Goal: Check status: Check status

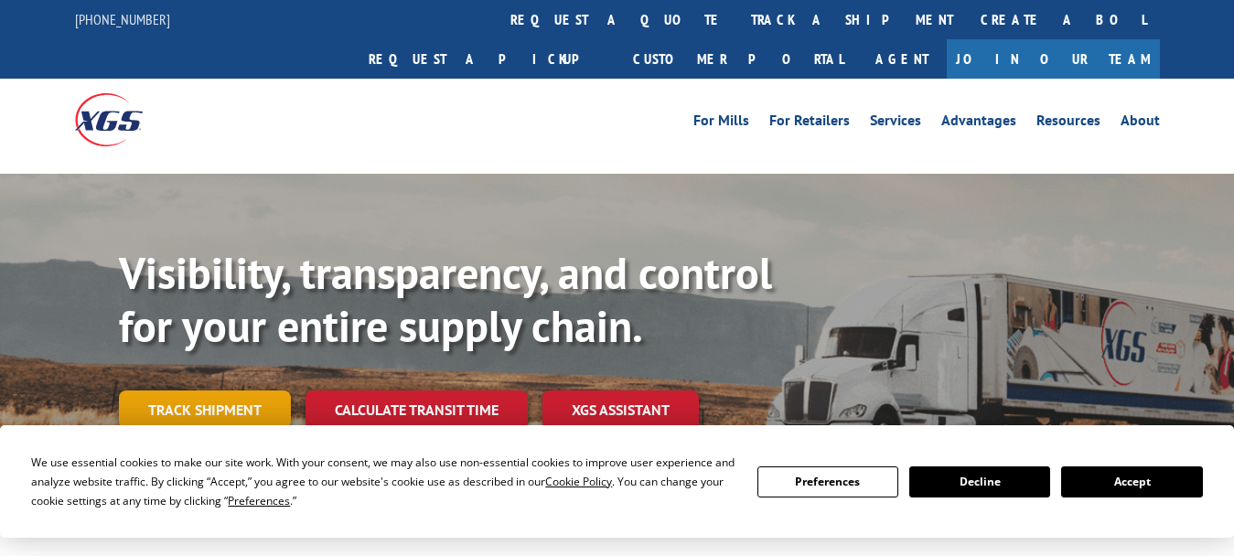
click at [227, 391] on link "Track shipment" at bounding box center [205, 410] width 172 height 38
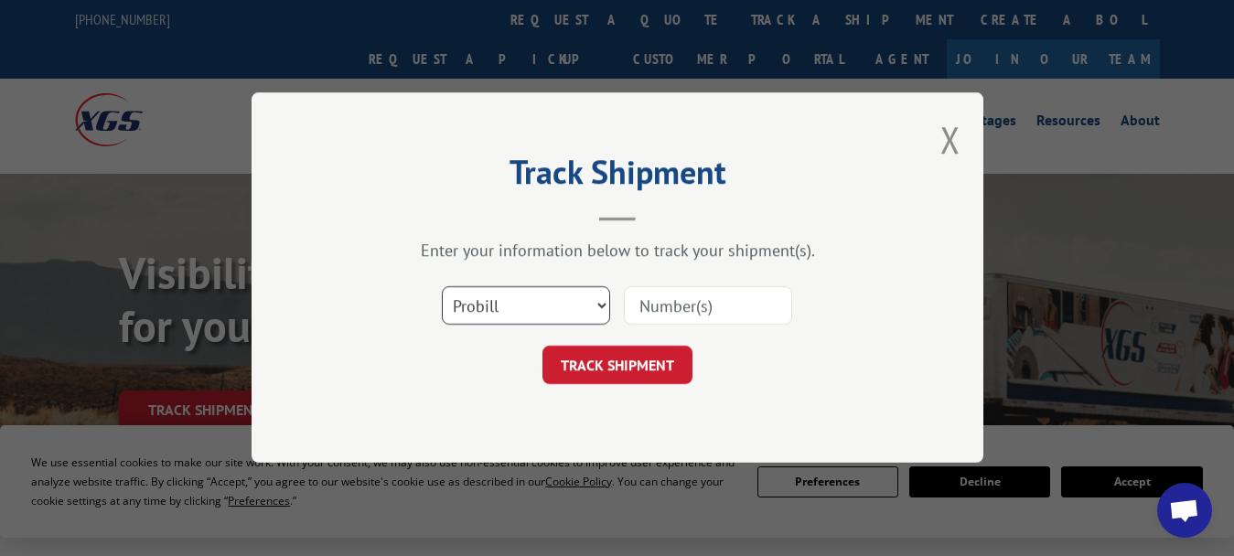
click at [497, 304] on select "Select category... Probill BOL PO" at bounding box center [526, 306] width 168 height 38
select select "bol"
click at [442, 287] on select "Select category... Probill BOL PO" at bounding box center [526, 306] width 168 height 38
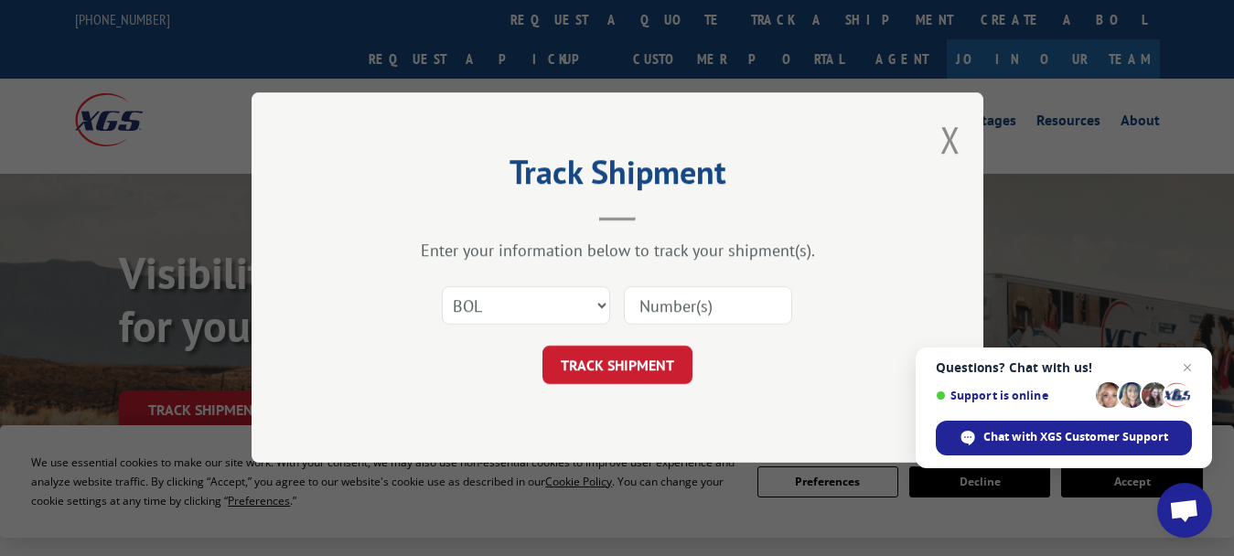
click at [662, 309] on input at bounding box center [708, 306] width 168 height 38
type input "50784"
click at [631, 359] on button "TRACK SHIPMENT" at bounding box center [618, 366] width 150 height 38
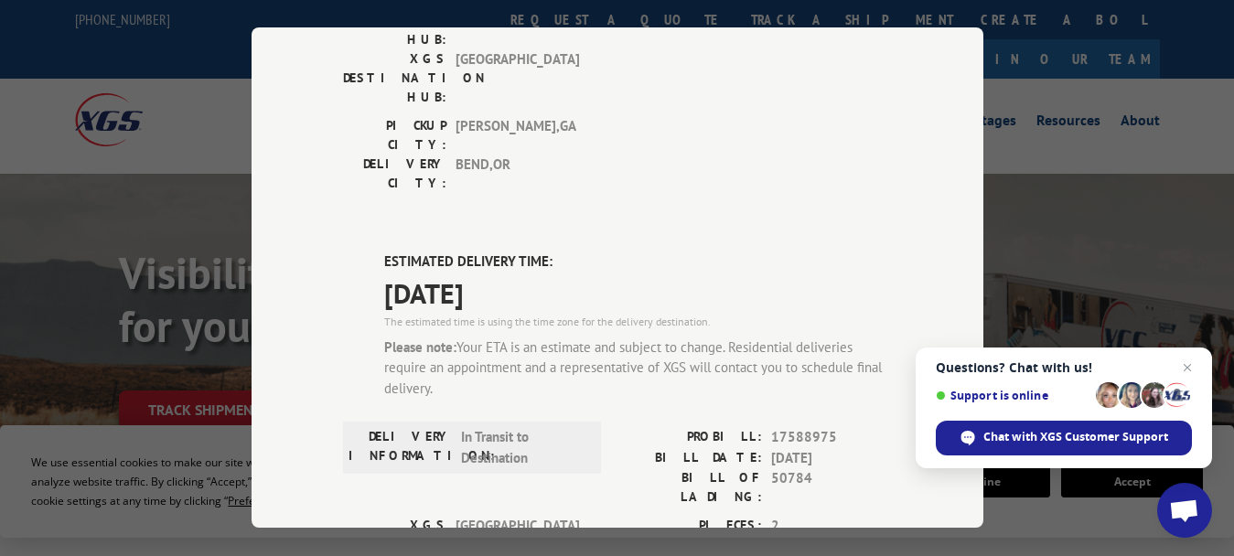
scroll to position [731, 0]
drag, startPoint x: 764, startPoint y: 236, endPoint x: 832, endPoint y: 236, distance: 67.7
click at [832, 426] on span "17588975" at bounding box center [831, 436] width 121 height 21
copy span "17588975"
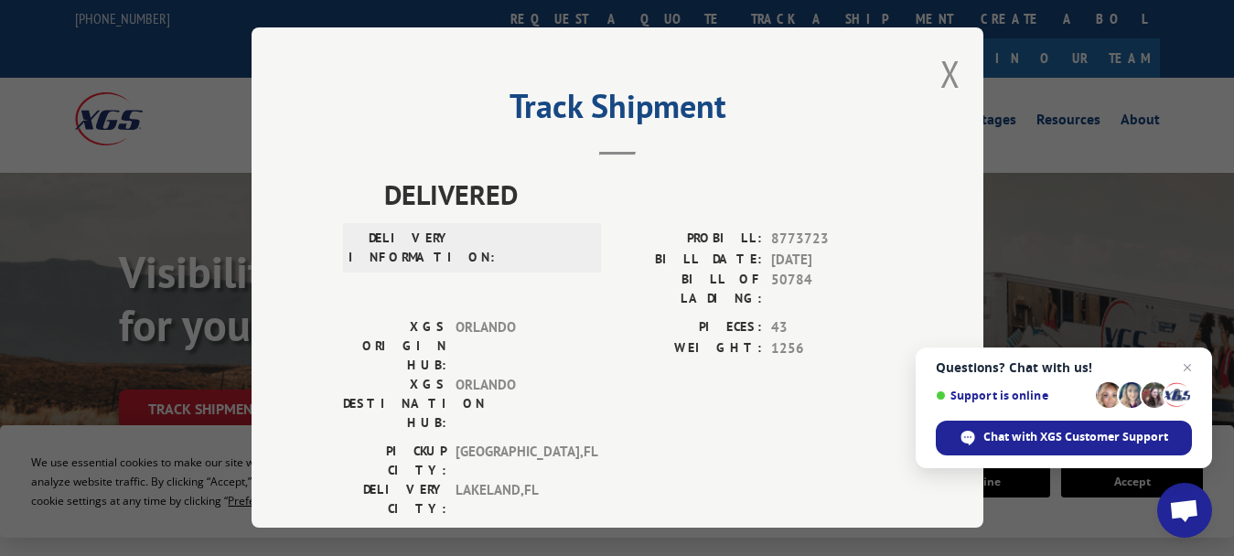
scroll to position [0, 0]
click at [942, 72] on button "Close modal" at bounding box center [951, 74] width 20 height 49
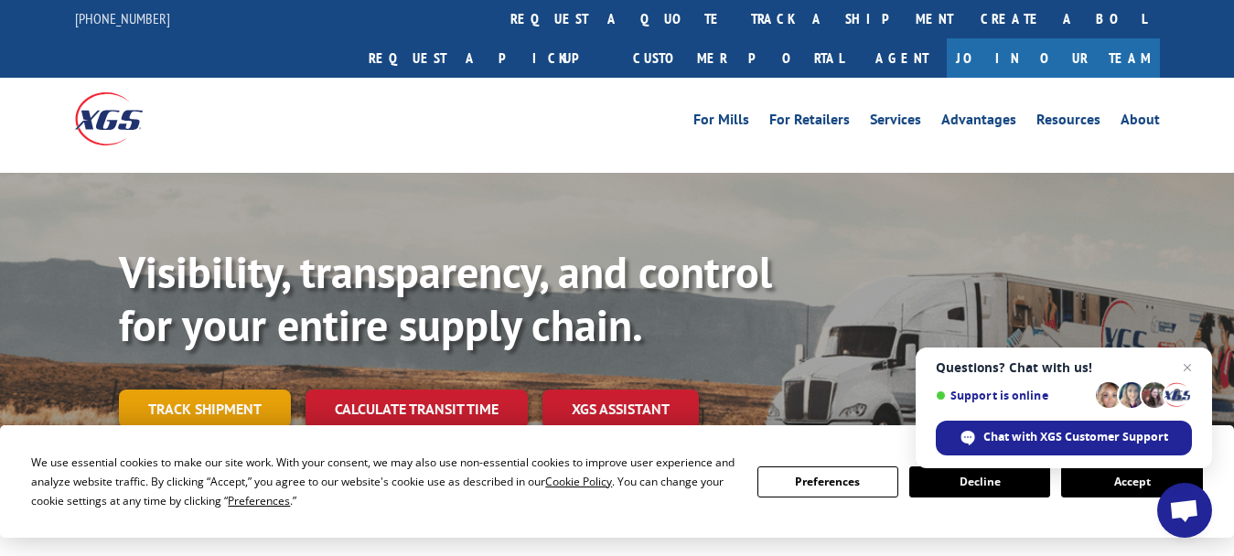
click at [238, 390] on link "Track shipment" at bounding box center [205, 409] width 172 height 38
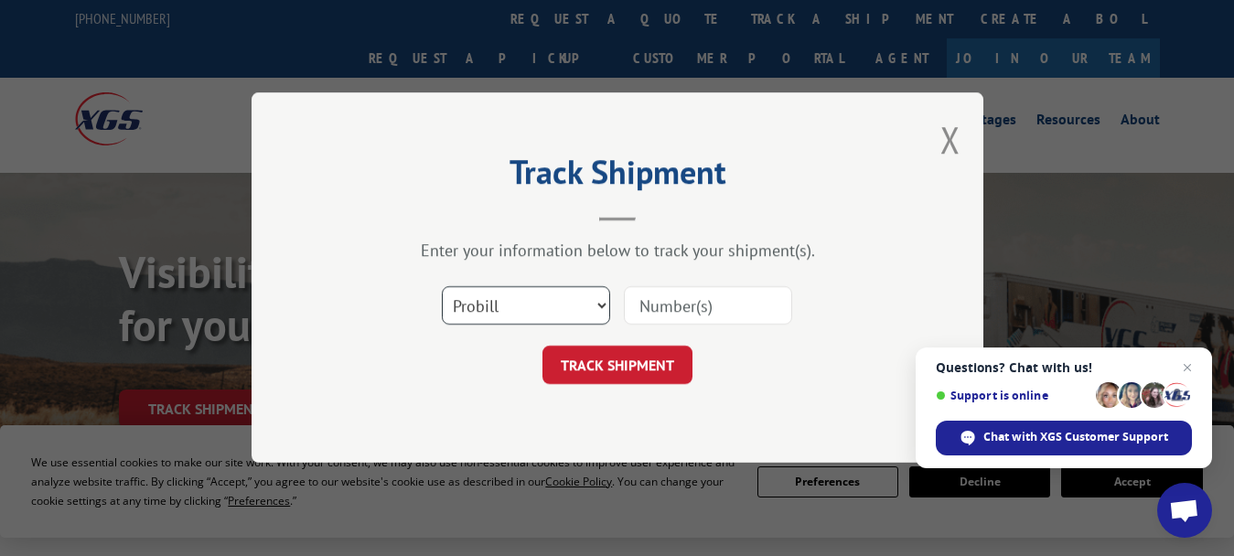
click at [496, 306] on select "Select category... Probill BOL PO" at bounding box center [526, 306] width 168 height 38
select select "bol"
click at [442, 287] on select "Select category... Probill BOL PO" at bounding box center [526, 306] width 168 height 38
click at [663, 311] on input at bounding box center [708, 306] width 168 height 38
type input "50780"
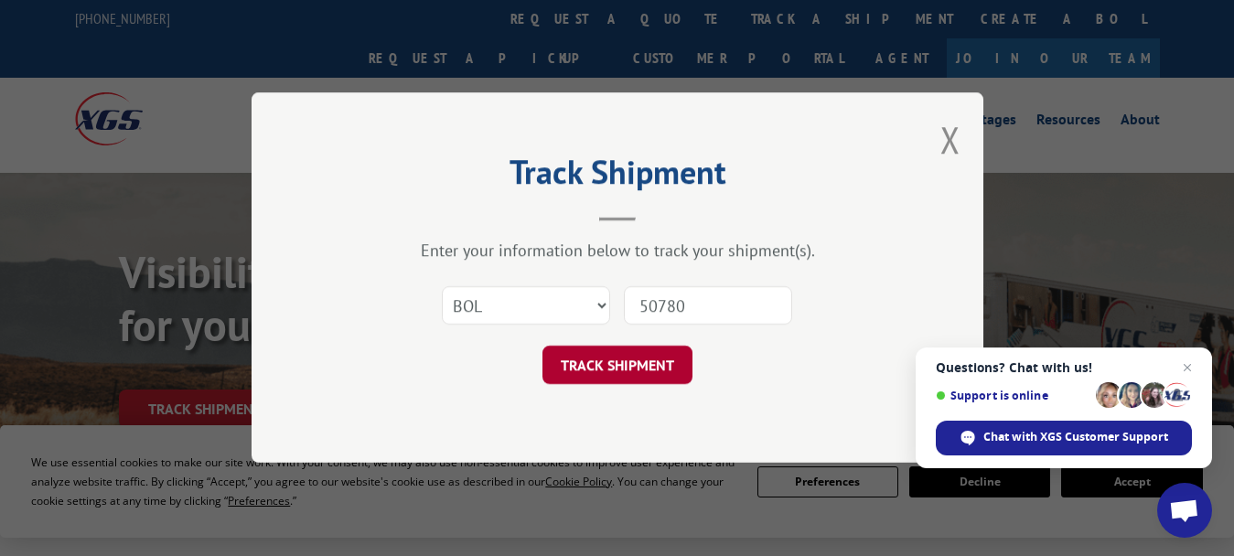
click at [614, 364] on button "TRACK SHIPMENT" at bounding box center [618, 366] width 150 height 38
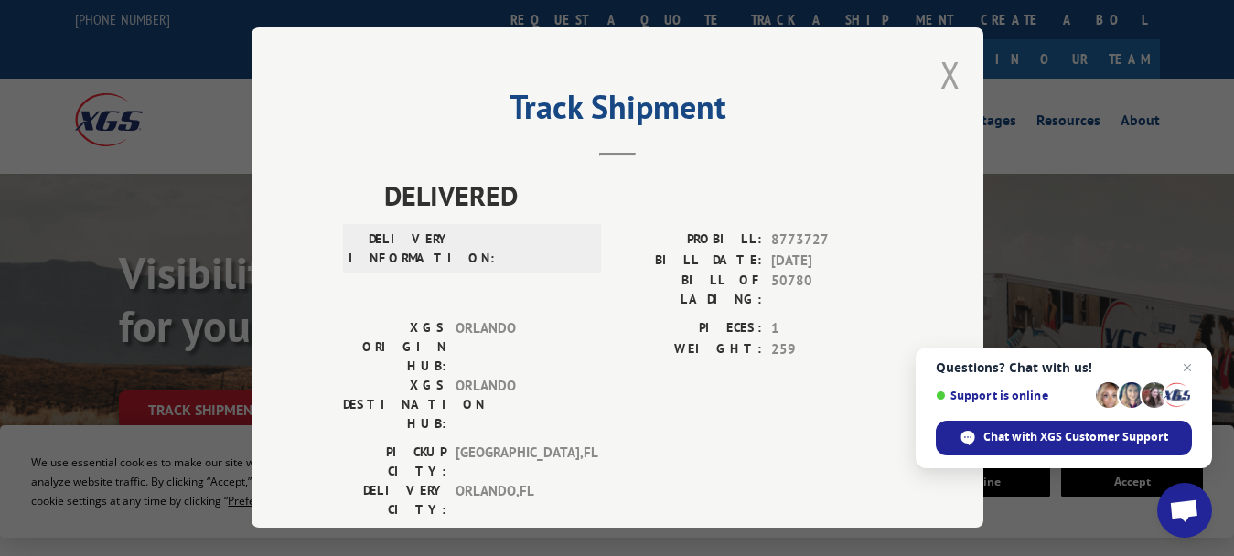
click at [942, 70] on button "Close modal" at bounding box center [951, 74] width 20 height 49
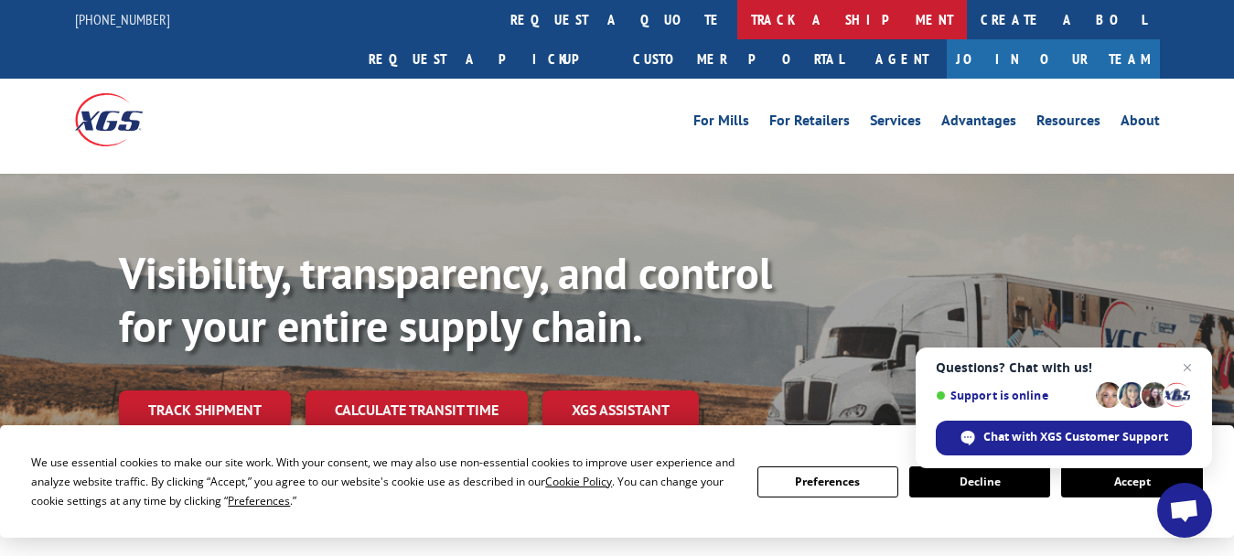
click at [738, 16] on link "track a shipment" at bounding box center [853, 19] width 230 height 39
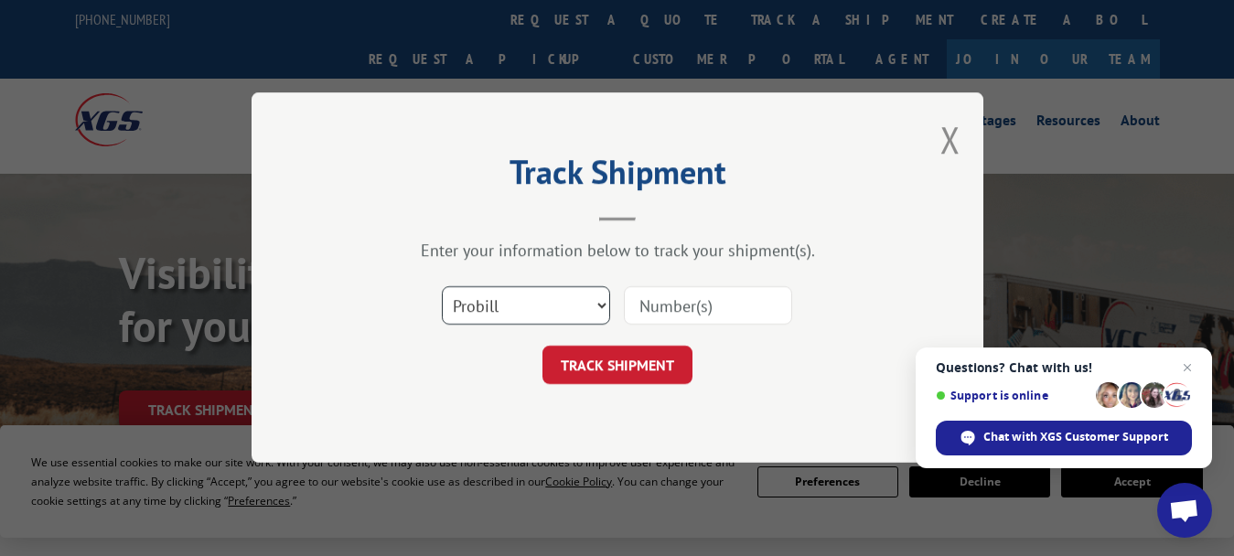
click at [500, 306] on select "Select category... Probill BOL PO" at bounding box center [526, 306] width 168 height 38
select select "bol"
click at [442, 287] on select "Select category... Probill BOL PO" at bounding box center [526, 306] width 168 height 38
click at [658, 311] on input at bounding box center [708, 306] width 168 height 38
type input "50795"
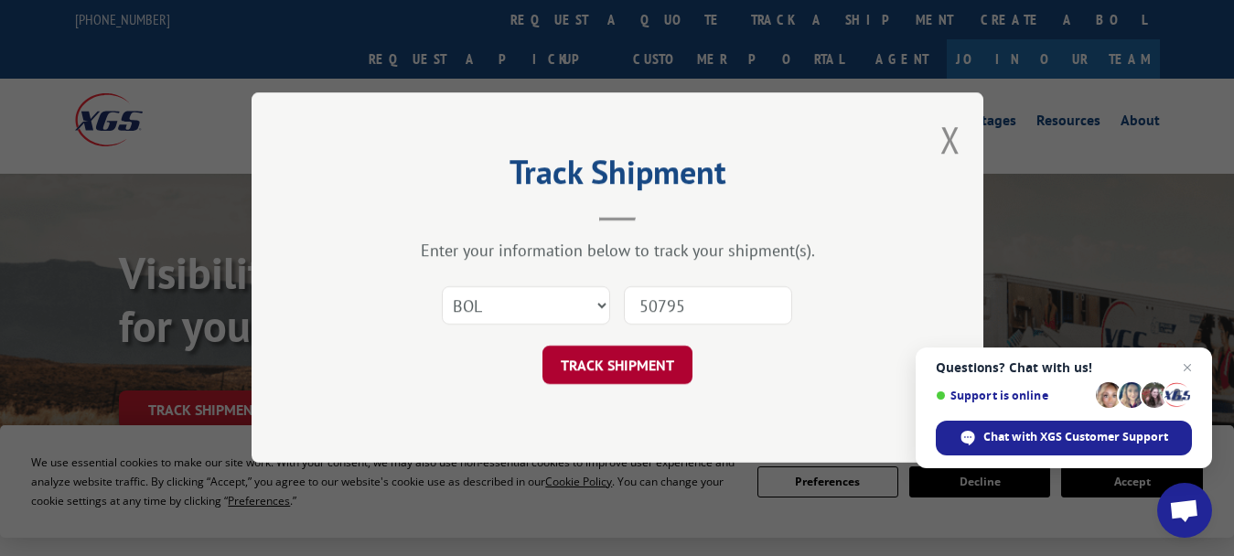
click at [642, 361] on button "TRACK SHIPMENT" at bounding box center [618, 366] width 150 height 38
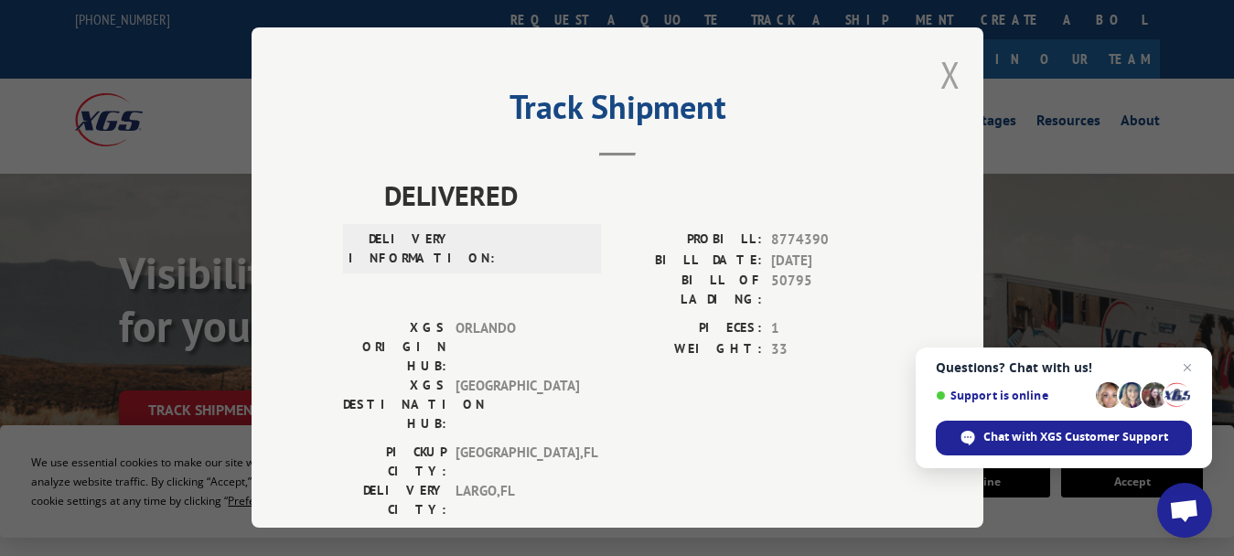
click at [946, 72] on button "Close modal" at bounding box center [951, 74] width 20 height 49
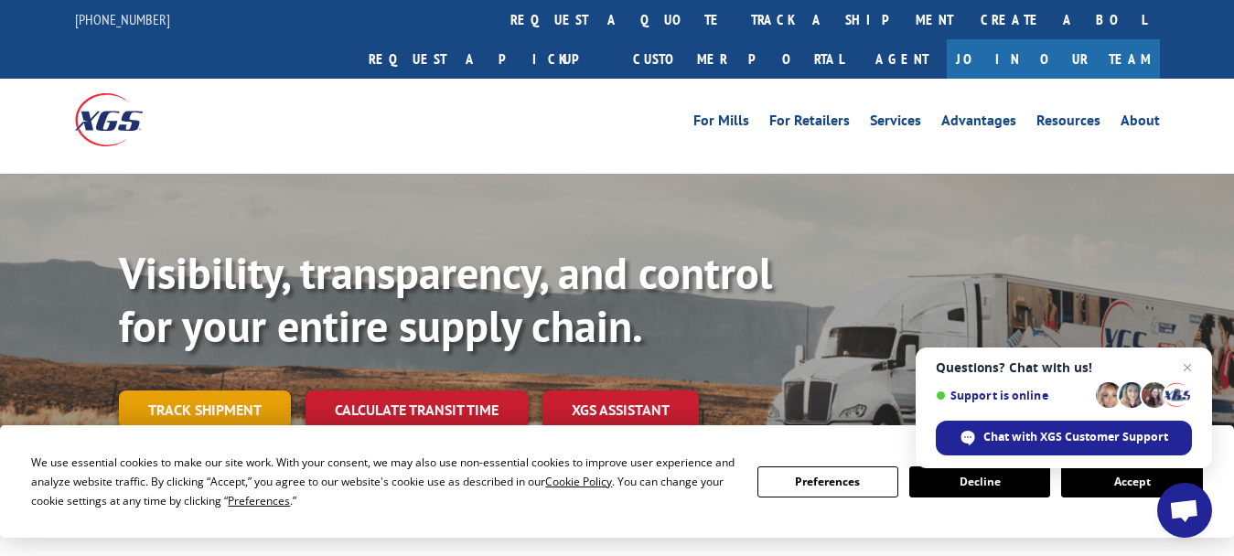
click at [239, 391] on link "Track shipment" at bounding box center [205, 410] width 172 height 38
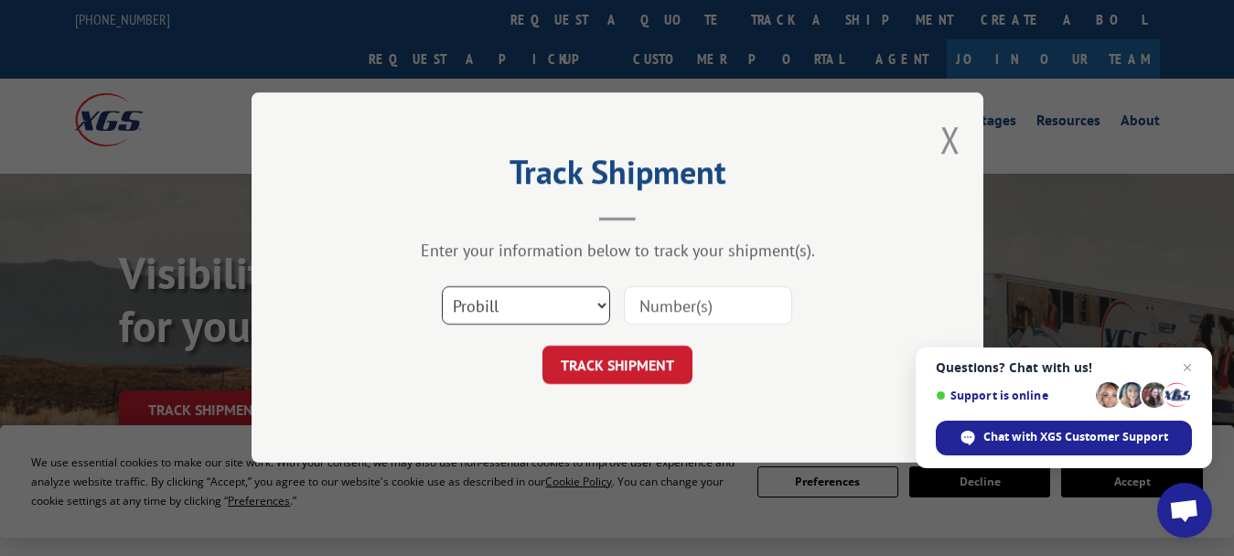
click at [469, 307] on select "Select category... Probill BOL PO" at bounding box center [526, 306] width 168 height 38
select select "bol"
click at [442, 287] on select "Select category... Probill BOL PO" at bounding box center [526, 306] width 168 height 38
click at [653, 309] on input at bounding box center [708, 306] width 168 height 38
type input "50790"
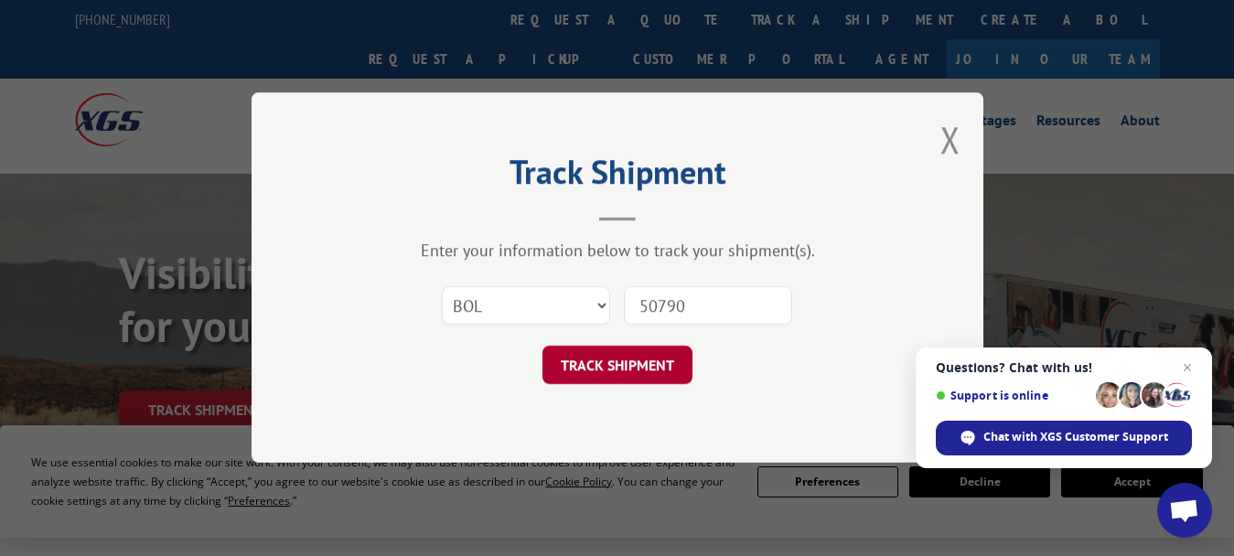
click at [635, 362] on button "TRACK SHIPMENT" at bounding box center [618, 366] width 150 height 38
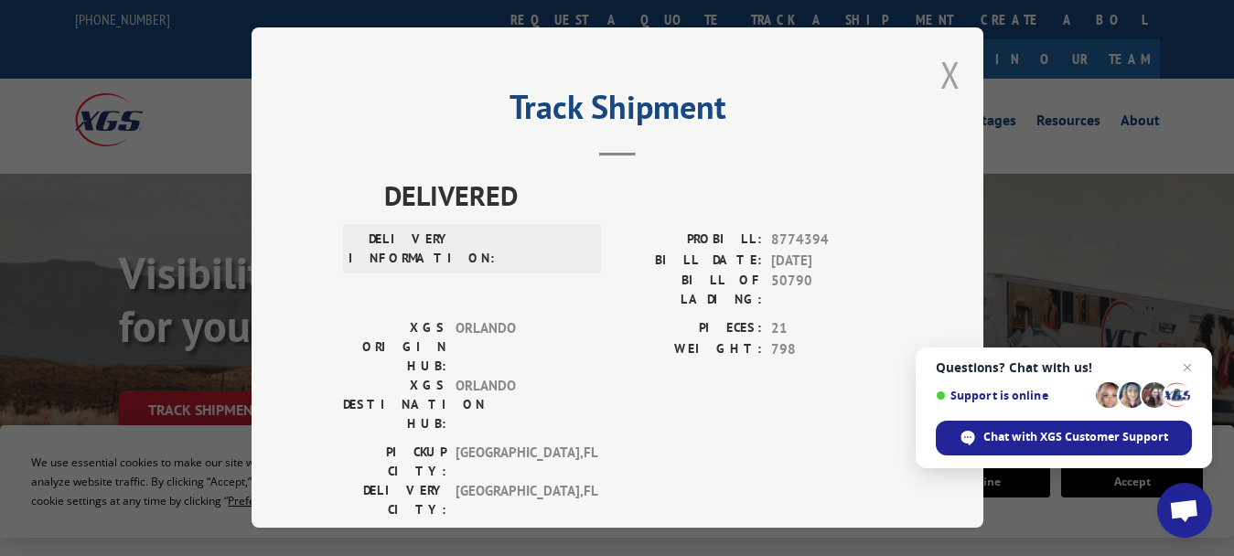
click at [941, 74] on button "Close modal" at bounding box center [951, 74] width 20 height 49
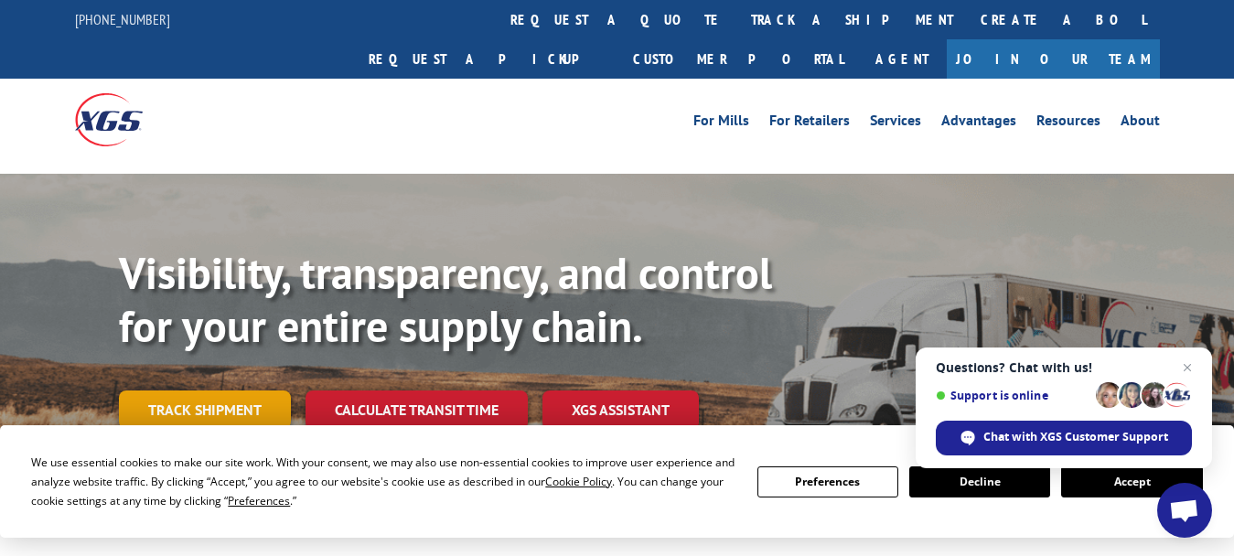
click at [249, 391] on link "Track shipment" at bounding box center [205, 410] width 172 height 38
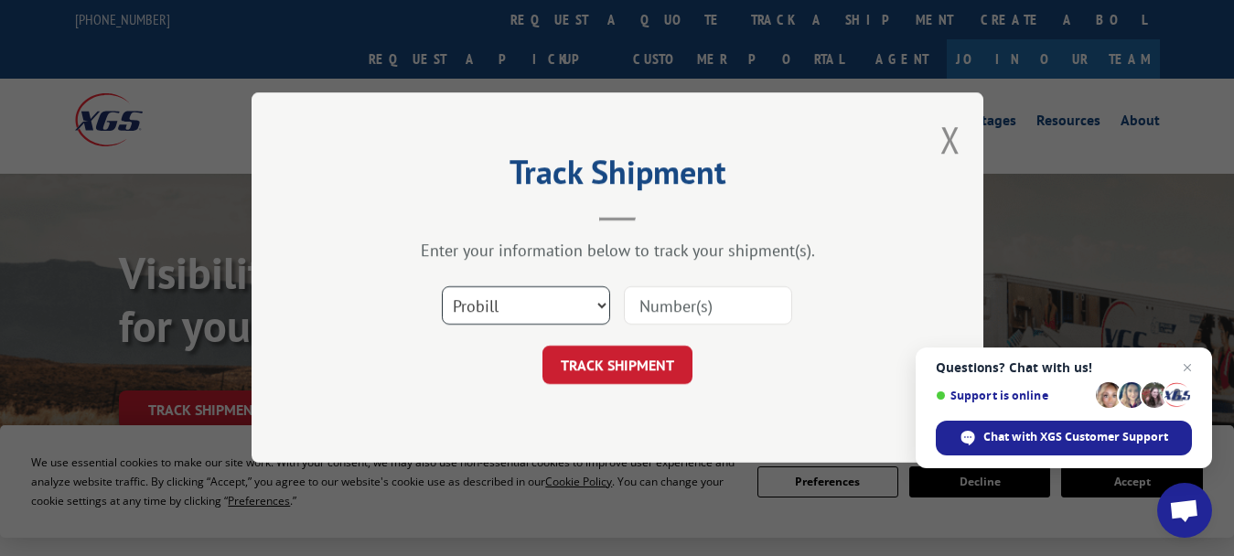
click at [469, 307] on select "Select category... Probill BOL PO" at bounding box center [526, 306] width 168 height 38
select select "bol"
click at [442, 287] on select "Select category... Probill BOL PO" at bounding box center [526, 306] width 168 height 38
click at [652, 303] on input at bounding box center [708, 306] width 168 height 38
type input "50792"
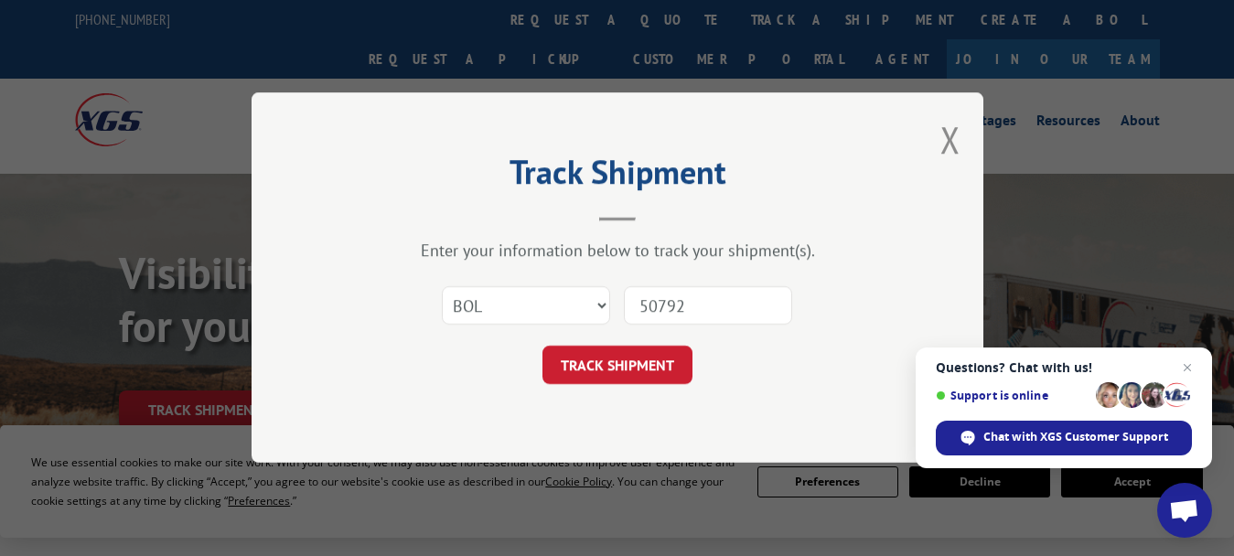
click at [638, 361] on button "TRACK SHIPMENT" at bounding box center [618, 366] width 150 height 38
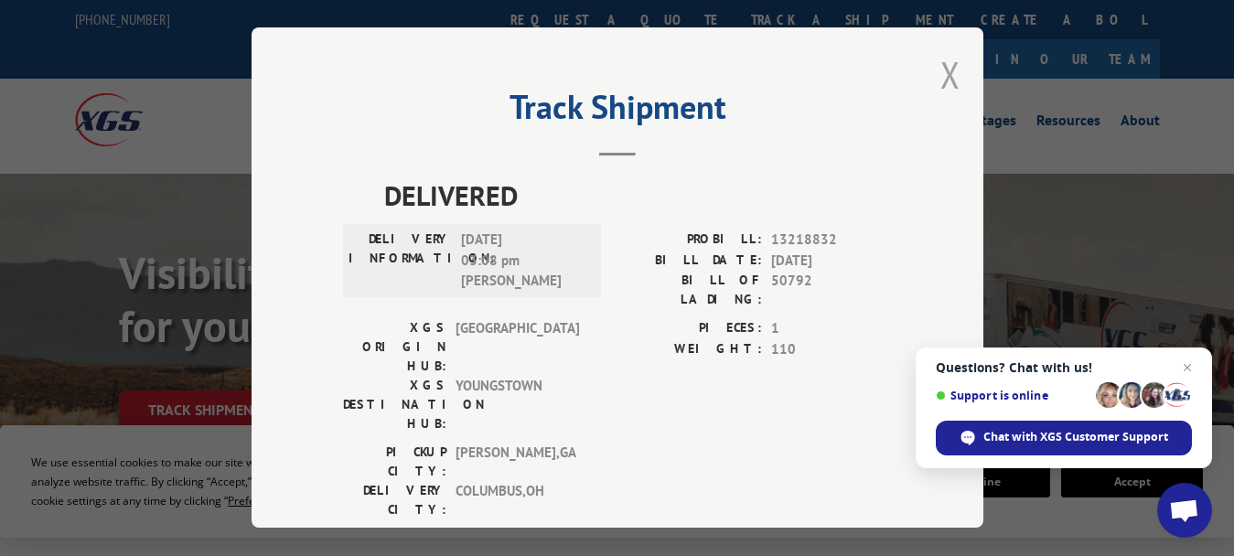
click at [941, 63] on button "Close modal" at bounding box center [951, 74] width 20 height 49
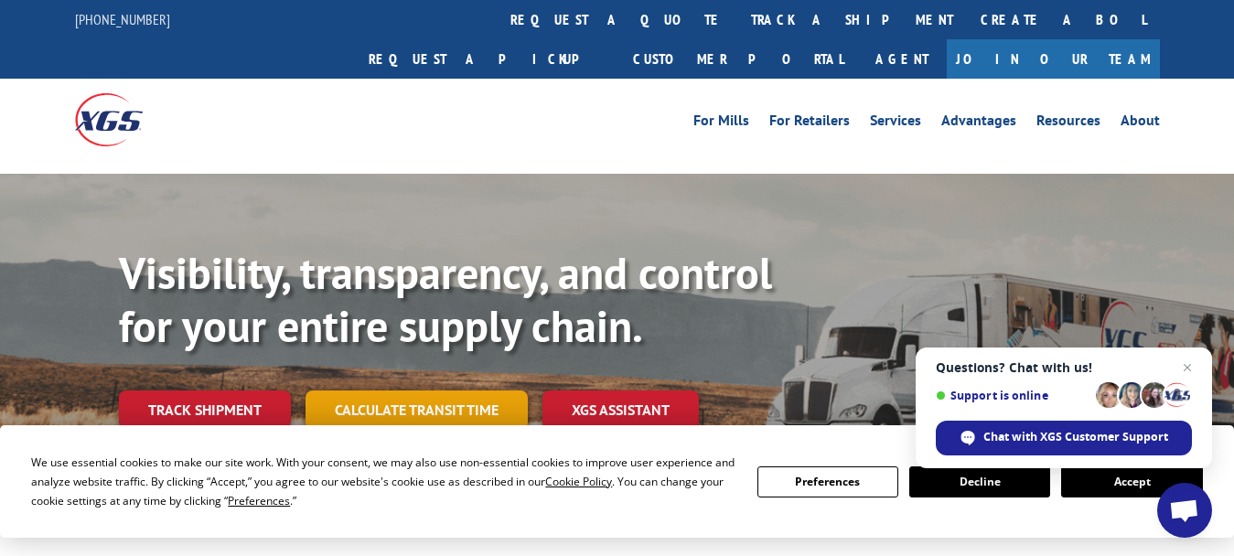
click at [486, 391] on link "Calculate transit time" at bounding box center [417, 410] width 222 height 39
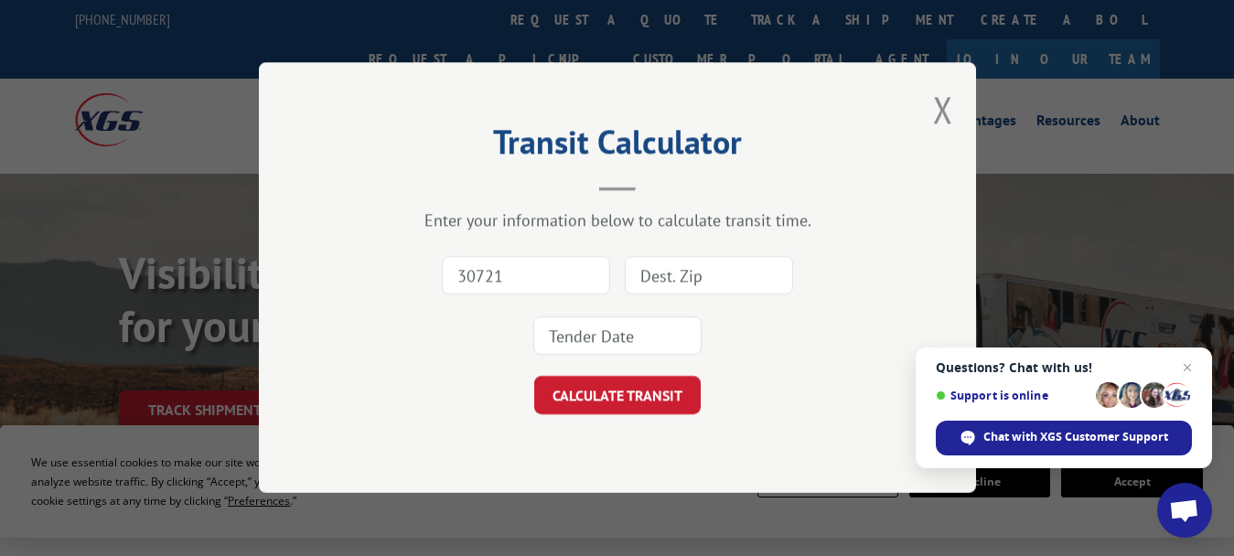
type input "30721"
click at [643, 273] on input at bounding box center [709, 276] width 168 height 38
type input "50790"
click at [638, 336] on input at bounding box center [618, 337] width 168 height 38
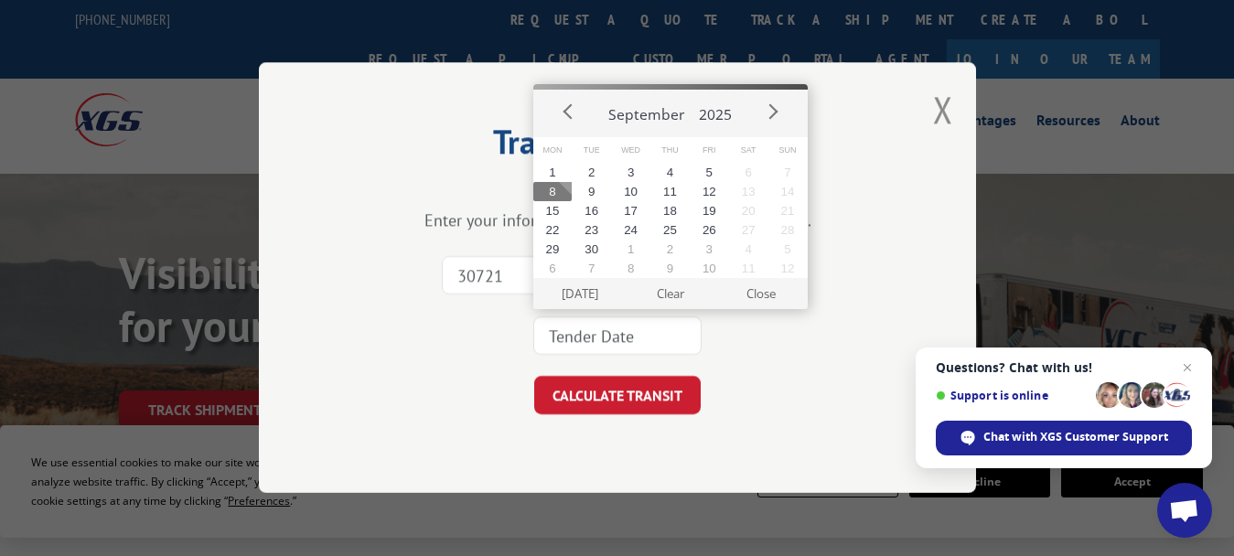
click at [558, 189] on button "8" at bounding box center [553, 191] width 39 height 19
type input "[DATE]"
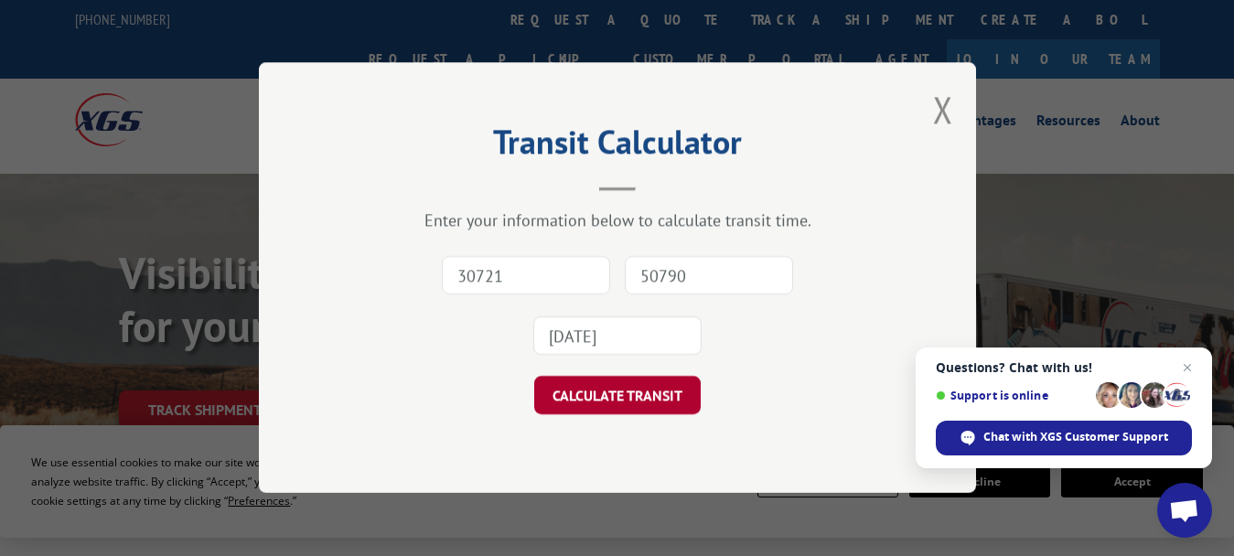
click at [578, 389] on button "CALCULATE TRANSIT" at bounding box center [617, 396] width 167 height 38
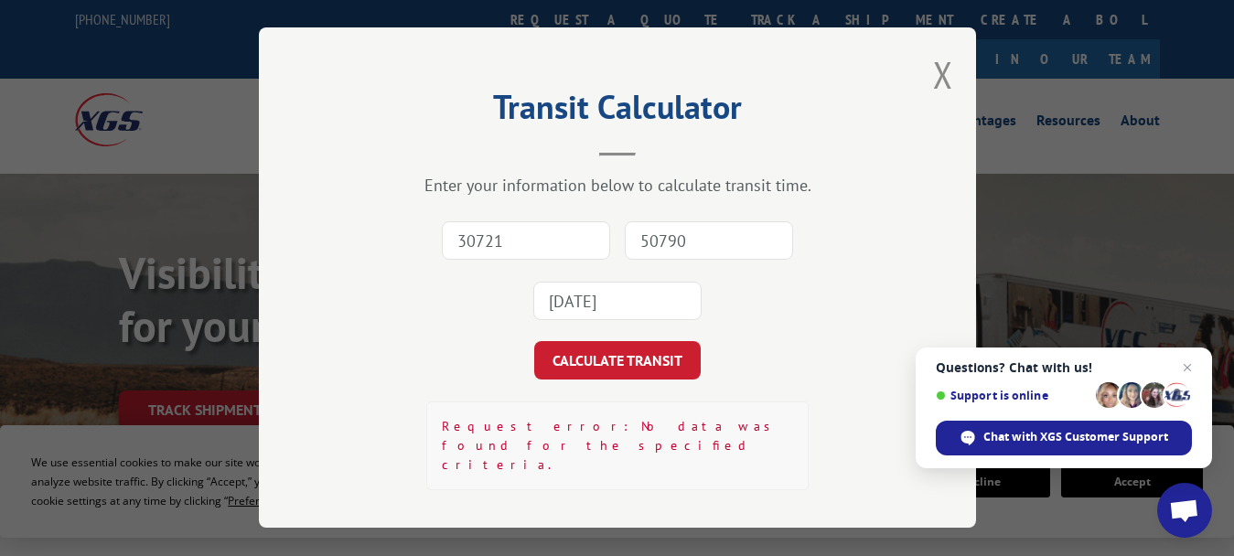
click at [505, 240] on input "30721" at bounding box center [526, 241] width 168 height 38
click at [941, 72] on button "Close modal" at bounding box center [943, 74] width 20 height 49
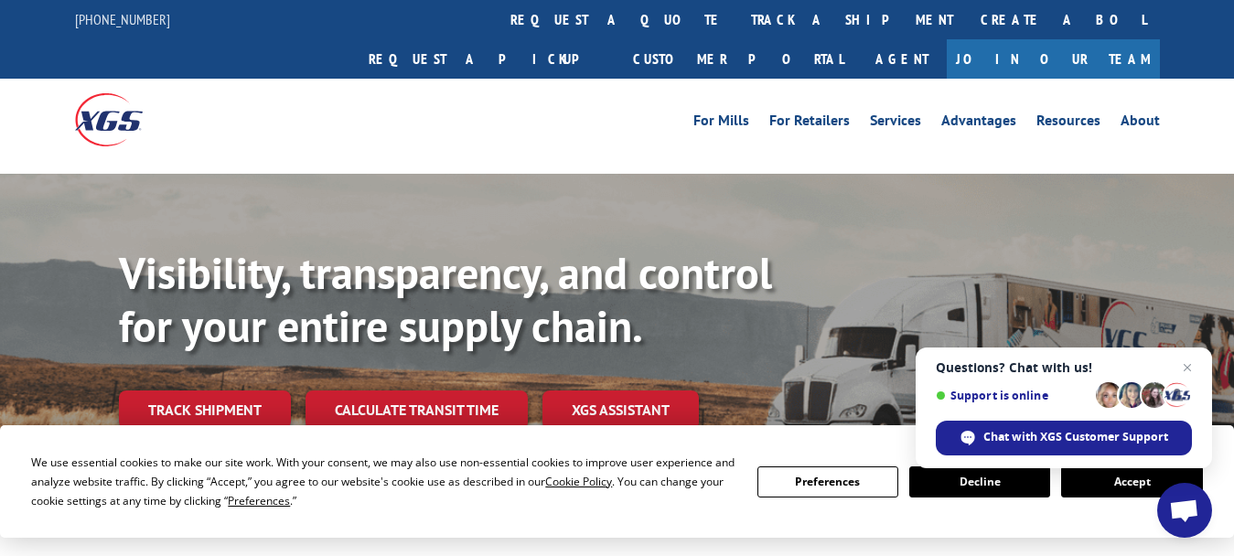
drag, startPoint x: 173, startPoint y: 359, endPoint x: 203, endPoint y: 367, distance: 31.3
click at [174, 391] on link "Track shipment" at bounding box center [205, 410] width 172 height 38
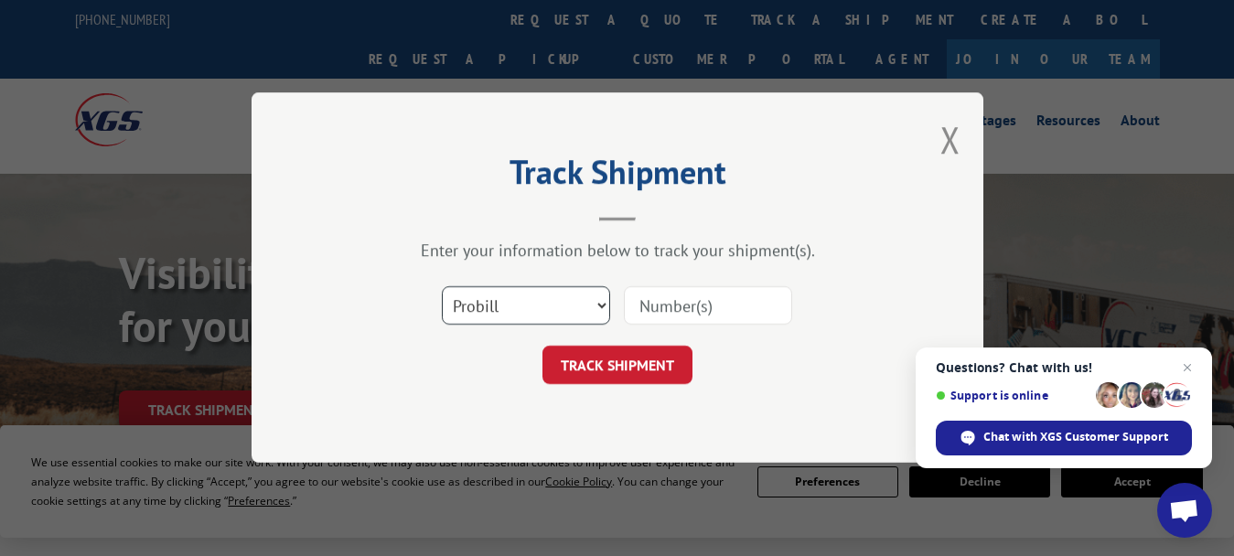
click at [499, 306] on select "Select category... Probill BOL PO" at bounding box center [526, 306] width 168 height 38
select select "bol"
click at [442, 287] on select "Select category... Probill BOL PO" at bounding box center [526, 306] width 168 height 38
click at [687, 317] on input at bounding box center [708, 306] width 168 height 38
type input "50786"
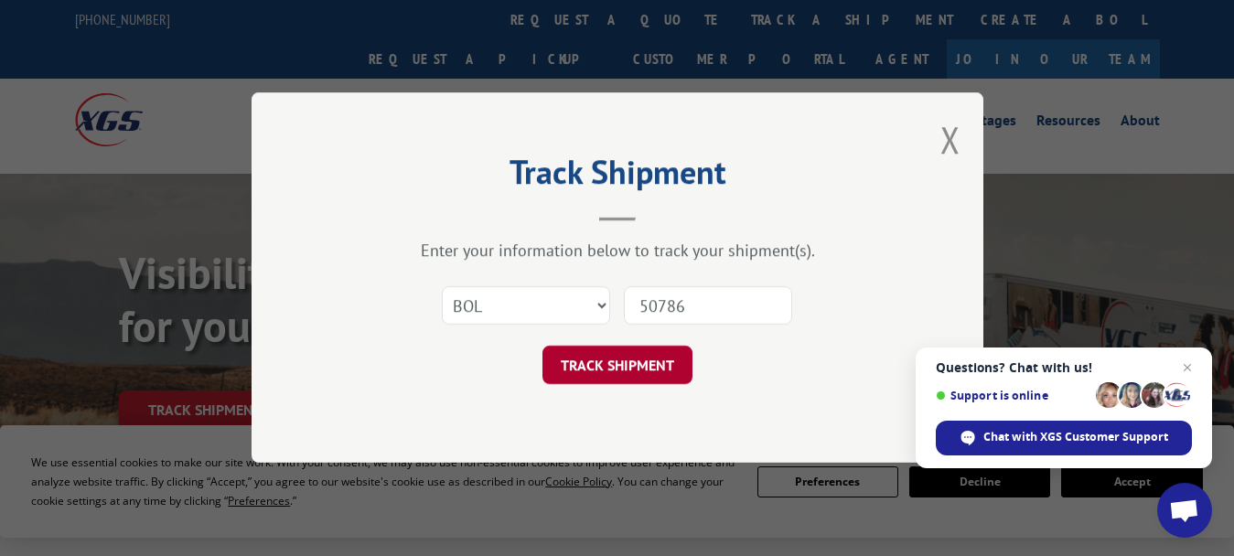
click at [641, 366] on button "TRACK SHIPMENT" at bounding box center [618, 366] width 150 height 38
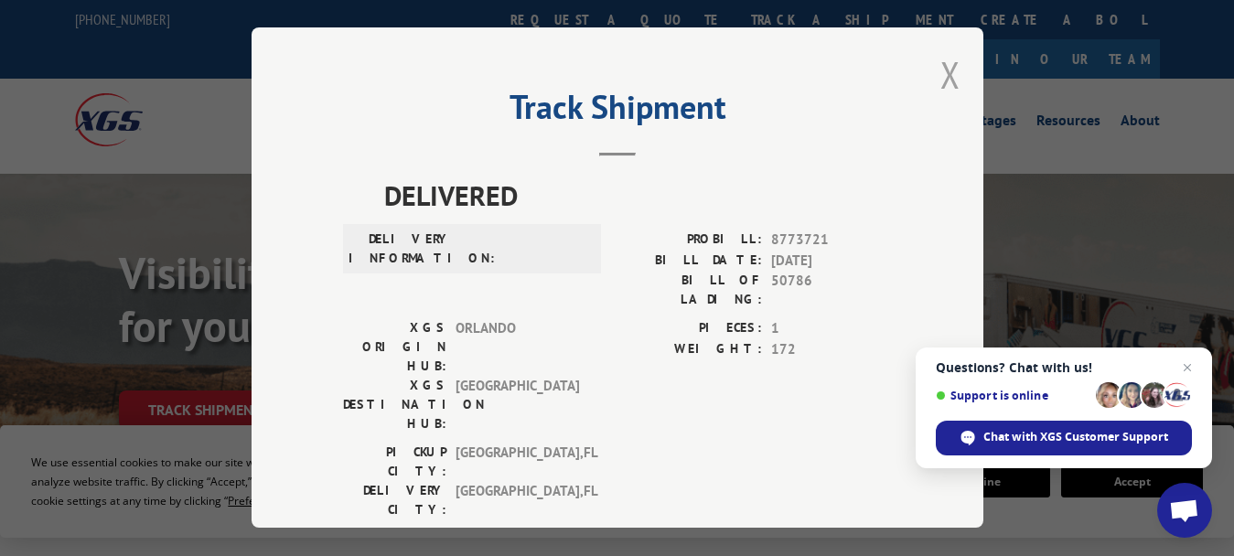
click at [944, 65] on button "Close modal" at bounding box center [951, 74] width 20 height 49
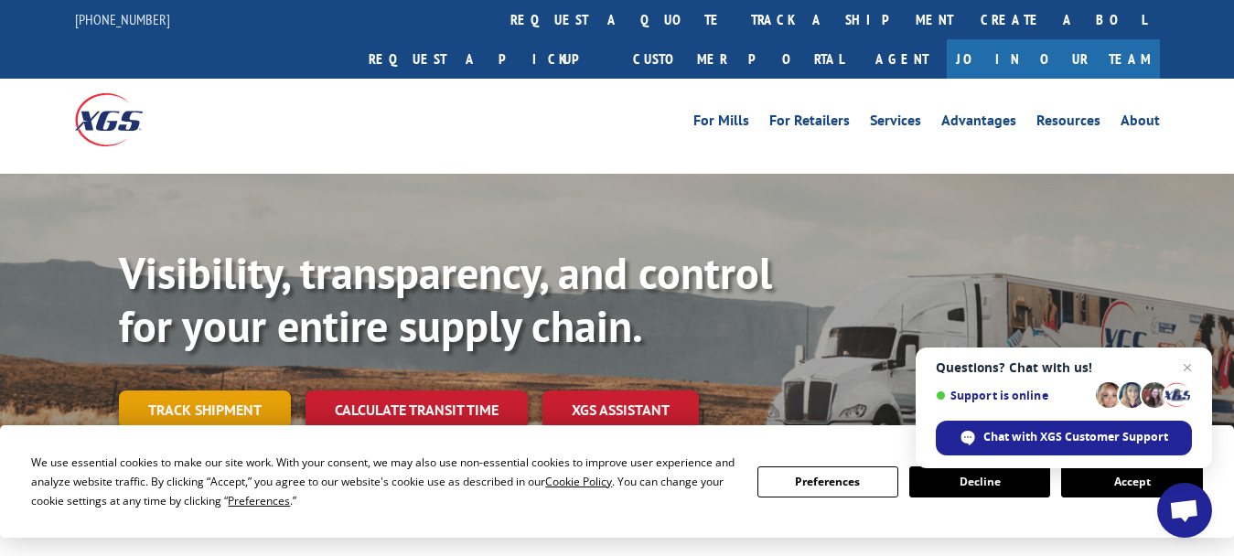
click at [220, 391] on link "Track shipment" at bounding box center [205, 410] width 172 height 38
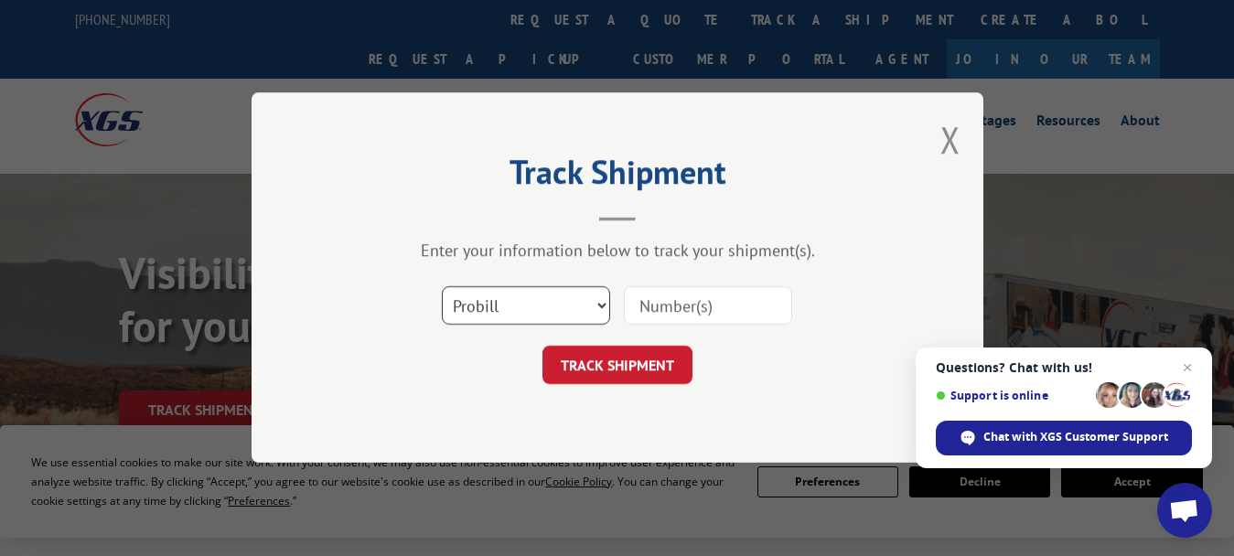
click at [473, 300] on select "Select category... Probill BOL PO" at bounding box center [526, 306] width 168 height 38
select select "bol"
click at [442, 287] on select "Select category... Probill BOL PO" at bounding box center [526, 306] width 168 height 38
click at [647, 307] on input at bounding box center [708, 306] width 168 height 38
type input "50788"
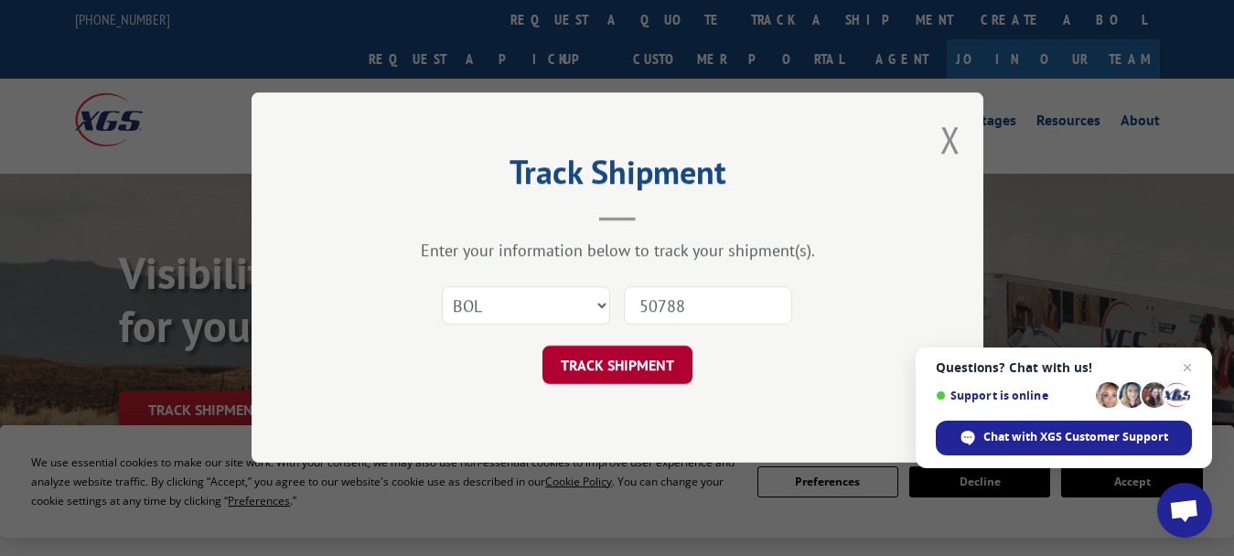
click at [612, 361] on button "TRACK SHIPMENT" at bounding box center [618, 366] width 150 height 38
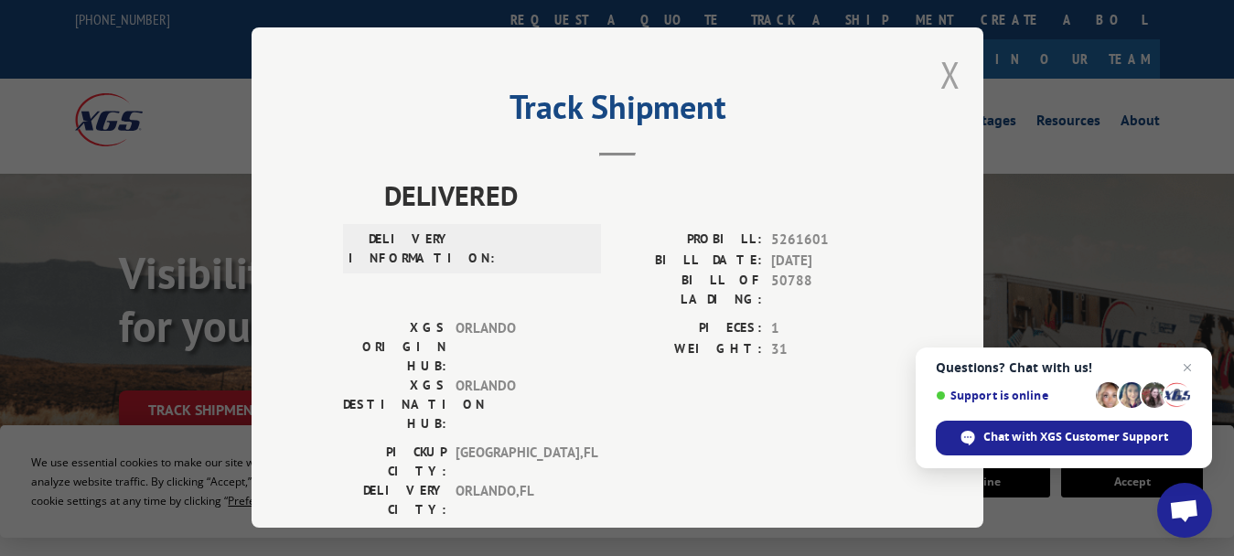
click at [941, 65] on button "Close modal" at bounding box center [951, 74] width 20 height 49
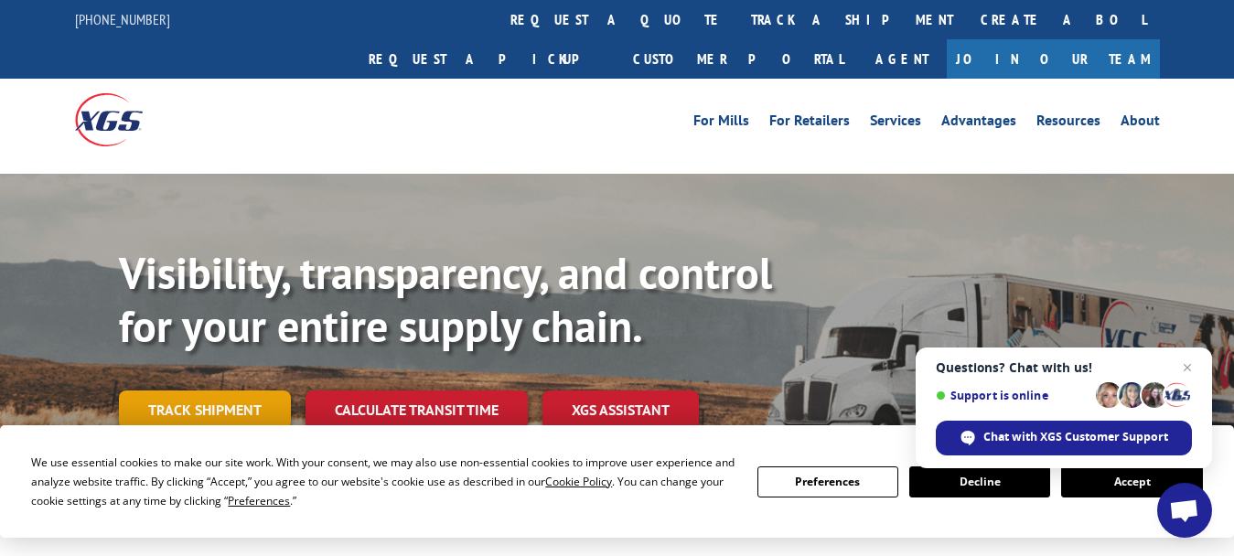
click at [204, 391] on link "Track shipment" at bounding box center [205, 410] width 172 height 38
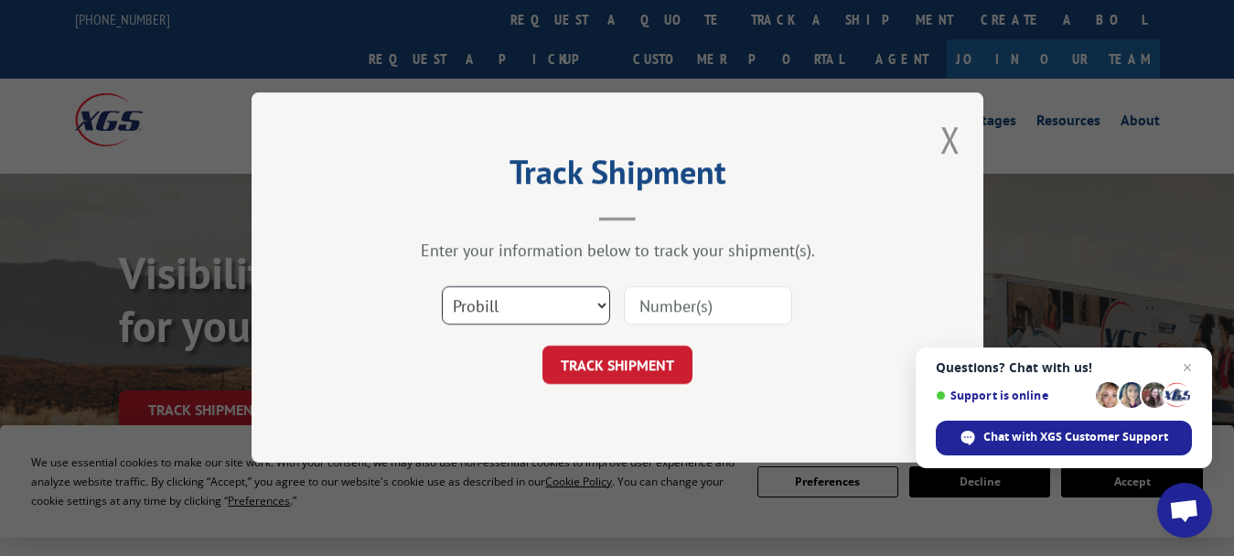
drag, startPoint x: 469, startPoint y: 307, endPoint x: 471, endPoint y: 317, distance: 9.6
click at [471, 307] on select "Select category... Probill BOL PO" at bounding box center [526, 306] width 168 height 38
select select "bol"
click at [442, 287] on select "Select category... Probill BOL PO" at bounding box center [526, 306] width 168 height 38
click at [672, 306] on input at bounding box center [708, 306] width 168 height 38
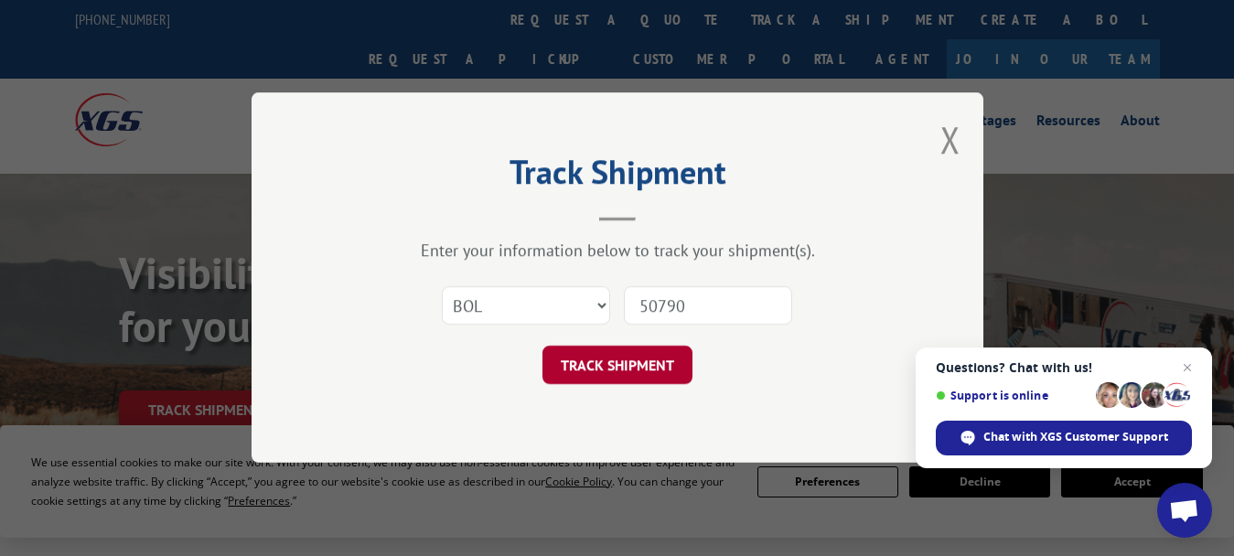
type input "50790"
click at [602, 361] on button "TRACK SHIPMENT" at bounding box center [618, 366] width 150 height 38
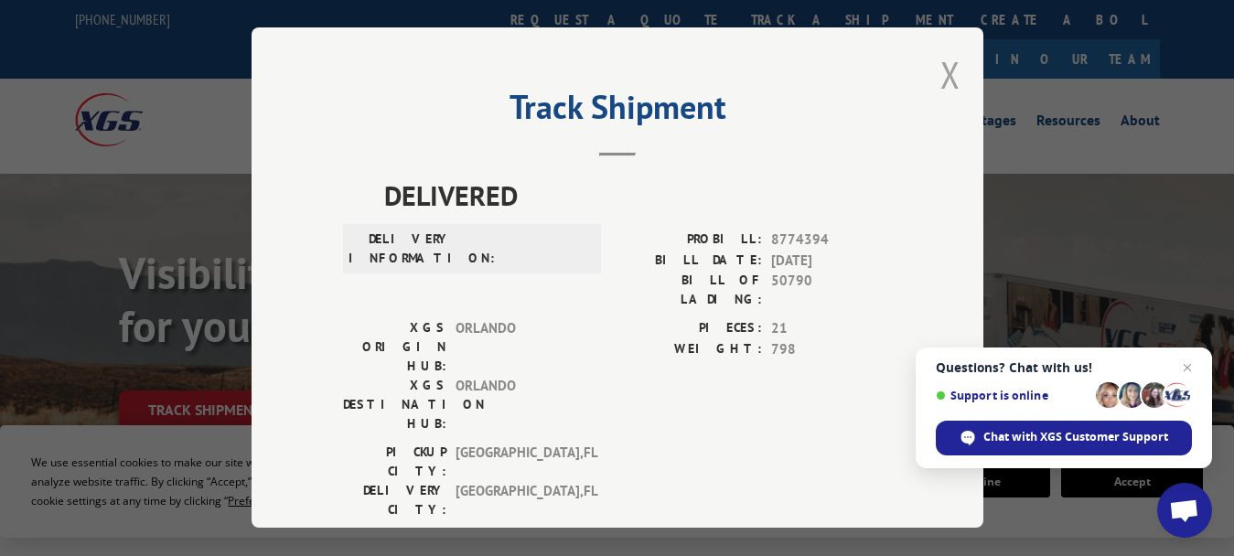
click at [941, 71] on button "Close modal" at bounding box center [951, 74] width 20 height 49
